Goal: Entertainment & Leisure: Consume media (video, audio)

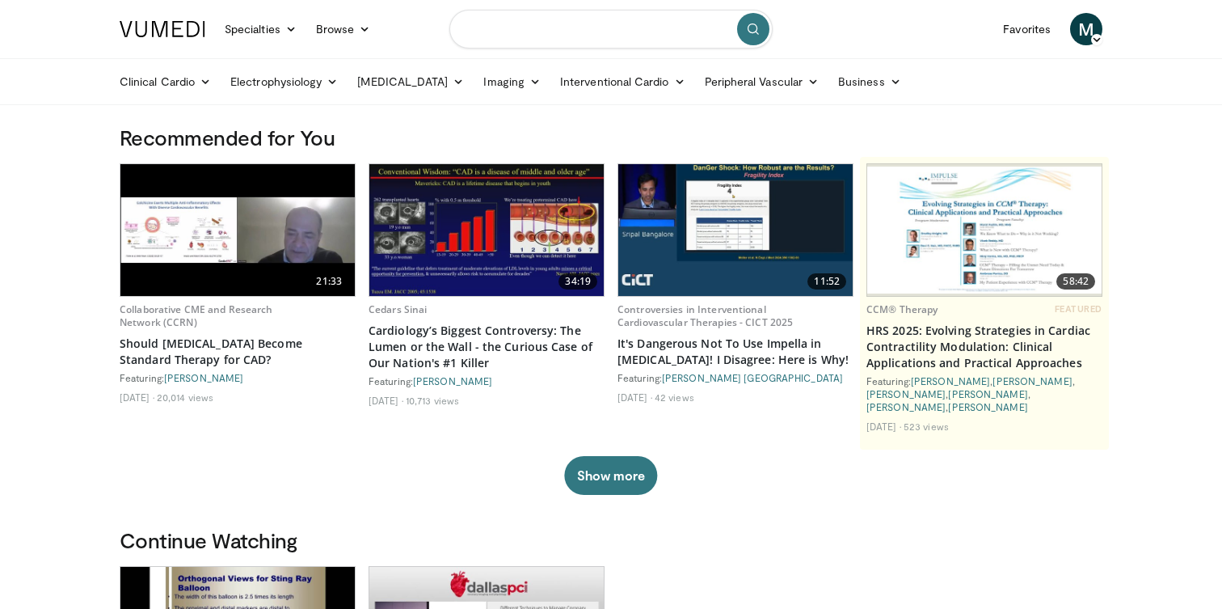
click at [499, 40] on input "Search topics, interventions" at bounding box center [610, 29] width 323 height 39
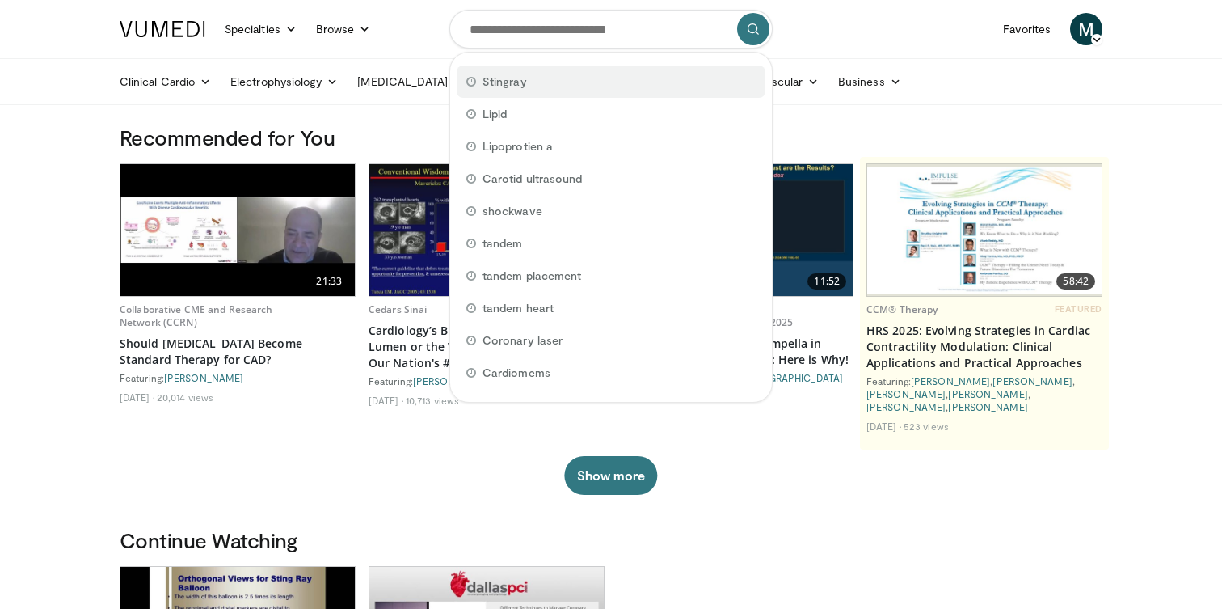
click at [494, 78] on span "Stingray" at bounding box center [505, 82] width 44 height 16
type input "********"
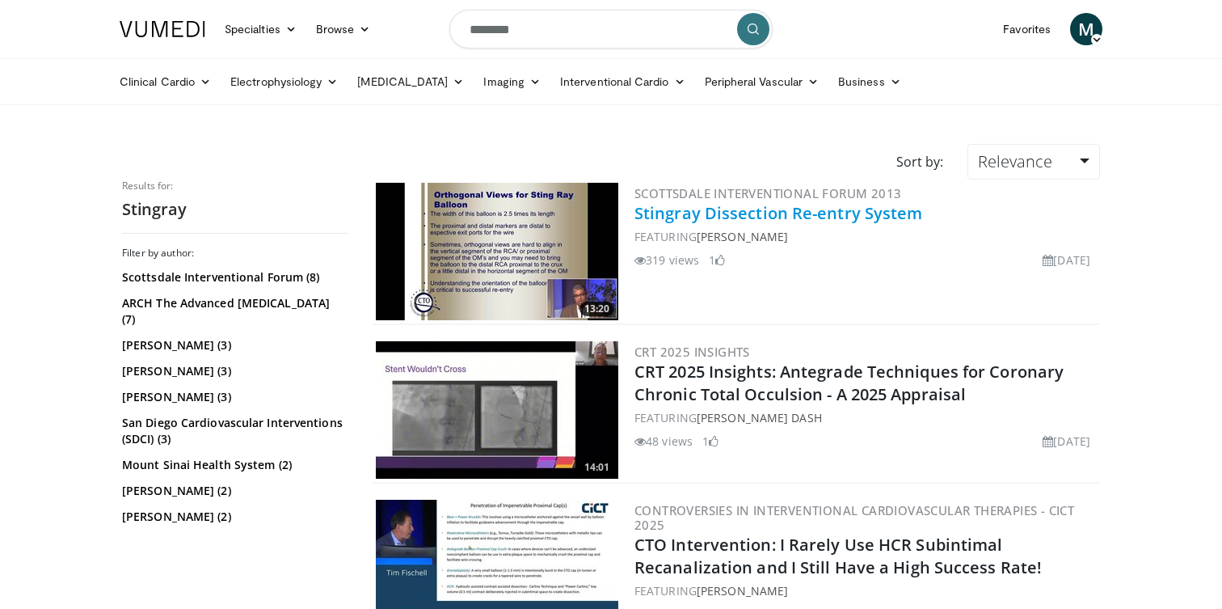
click at [751, 217] on link "Stingray Dissection Re-entry System" at bounding box center [779, 213] width 289 height 22
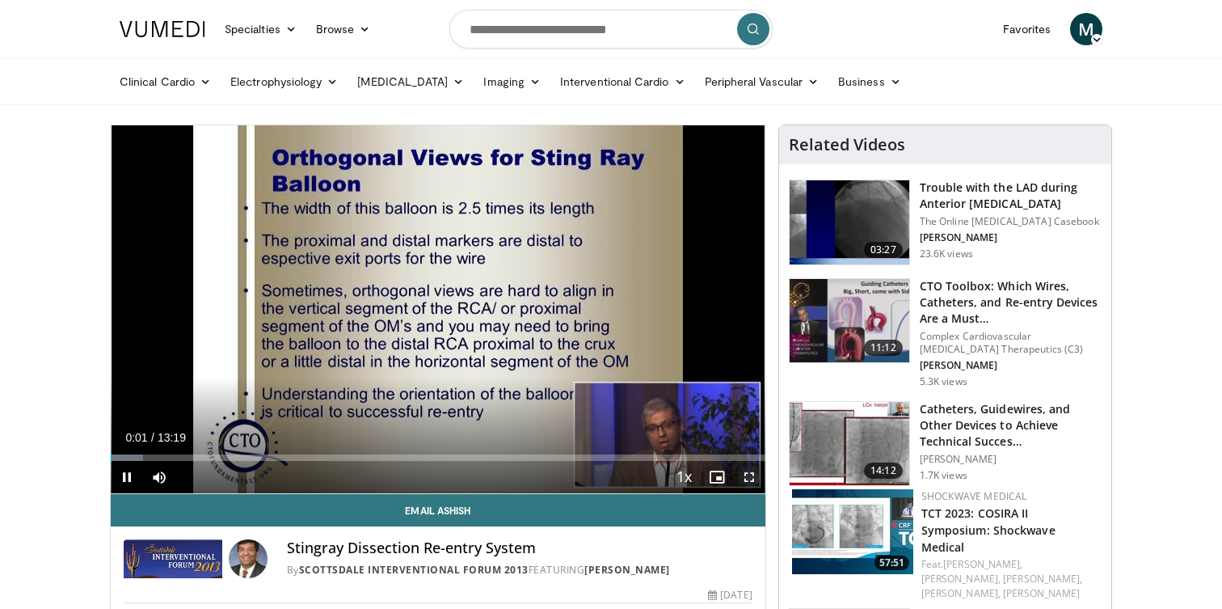
click at [747, 479] on span "Video Player" at bounding box center [749, 477] width 32 height 32
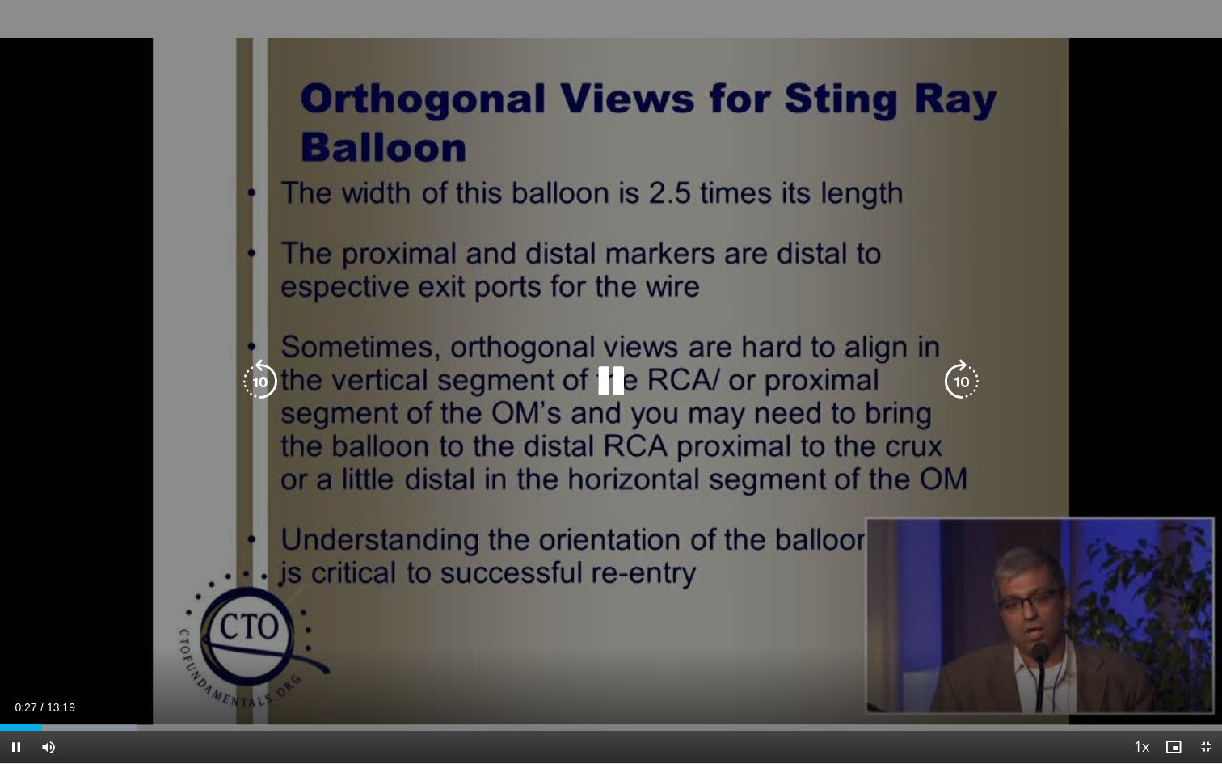
click at [620, 388] on icon "Video Player" at bounding box center [611, 381] width 45 height 45
click at [608, 378] on icon "Video Player" at bounding box center [611, 381] width 45 height 45
click at [609, 381] on icon "Video Player" at bounding box center [611, 381] width 45 height 45
